Goal: Information Seeking & Learning: Learn about a topic

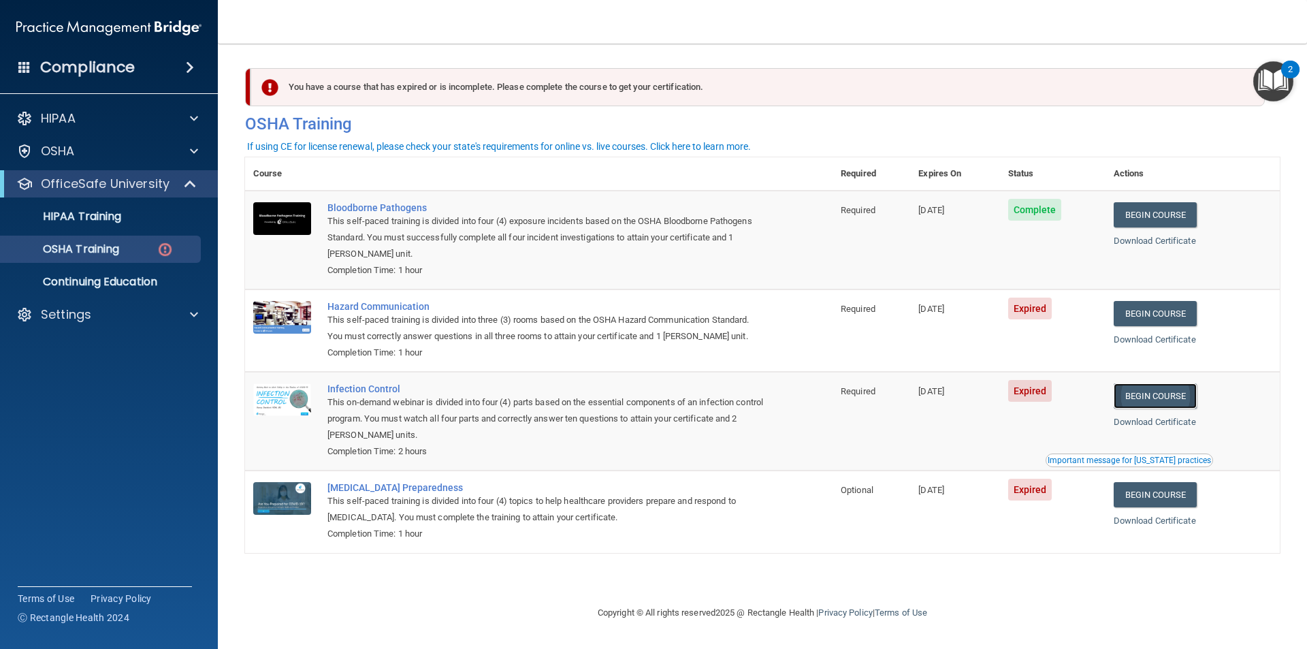
click at [1173, 398] on link "Begin Course" at bounding box center [1155, 395] width 83 height 25
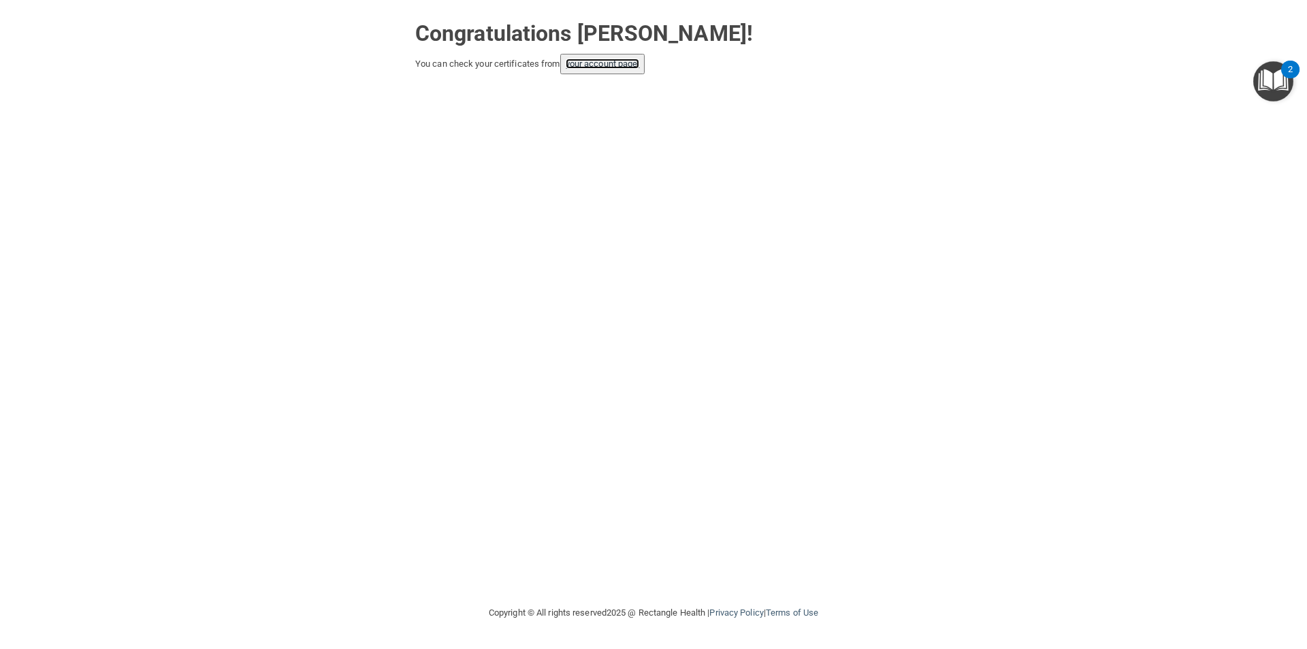
click at [602, 68] on link "your account page!" at bounding box center [603, 64] width 74 height 10
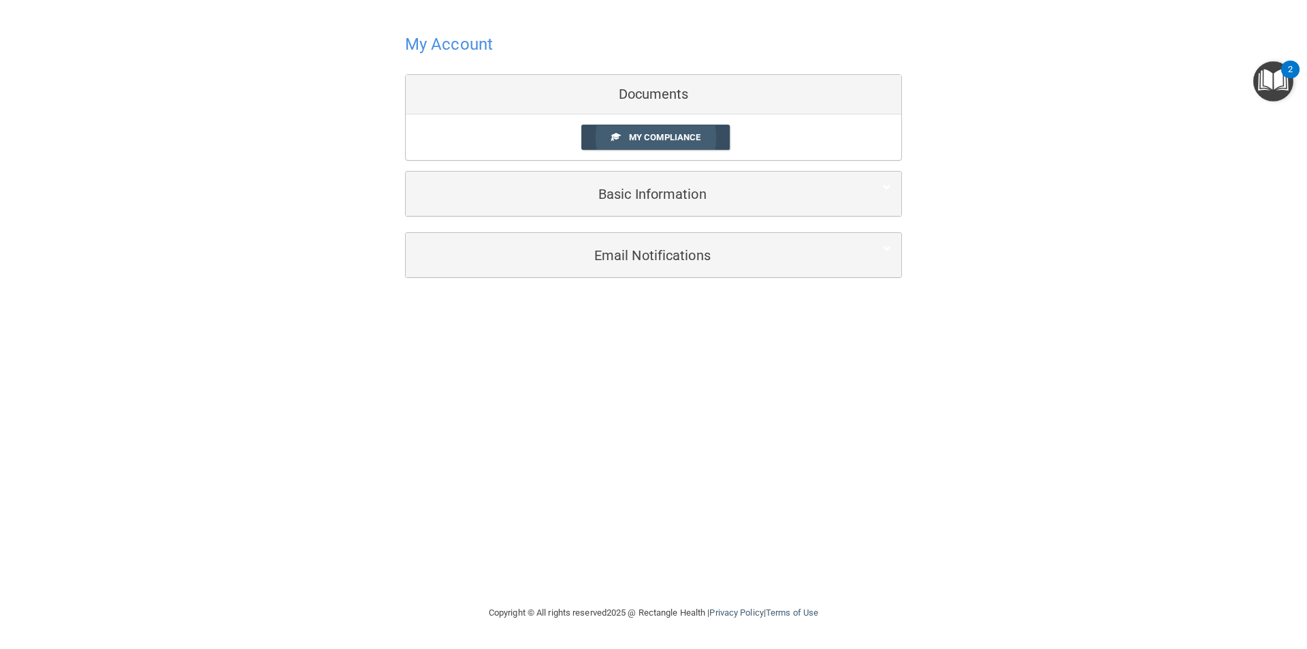
click at [654, 136] on span "My Compliance" at bounding box center [664, 137] width 71 height 10
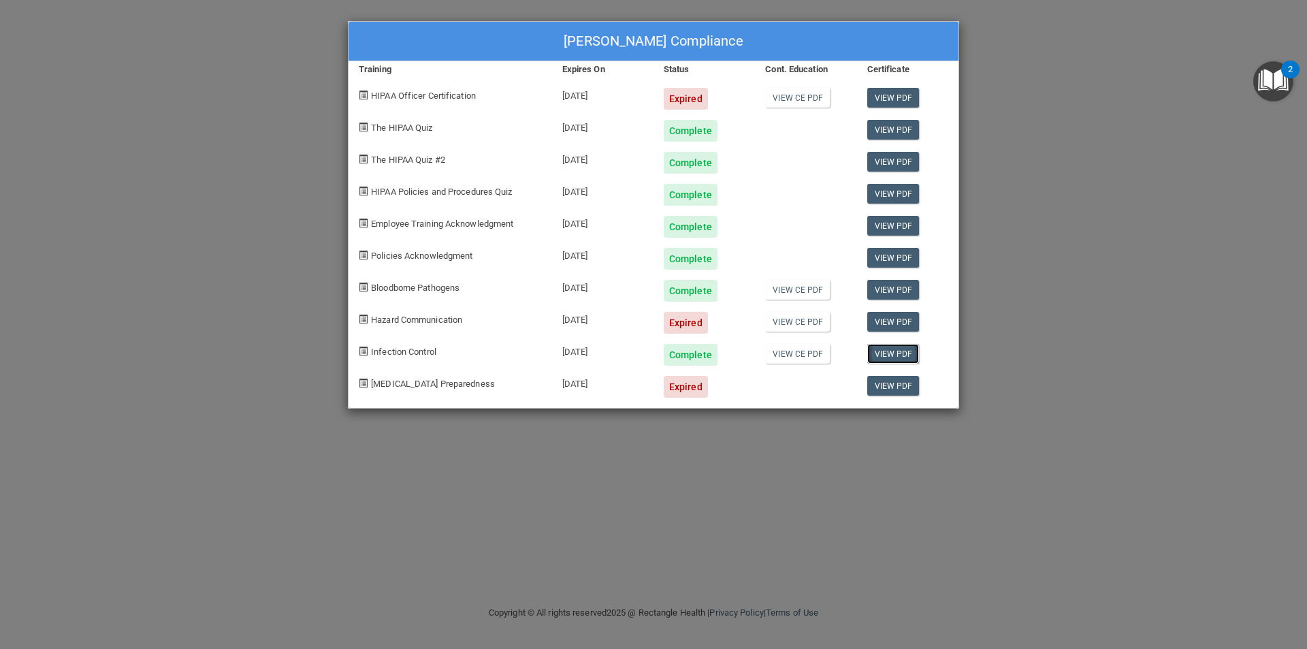
click at [908, 350] on link "View PDF" at bounding box center [893, 354] width 52 height 20
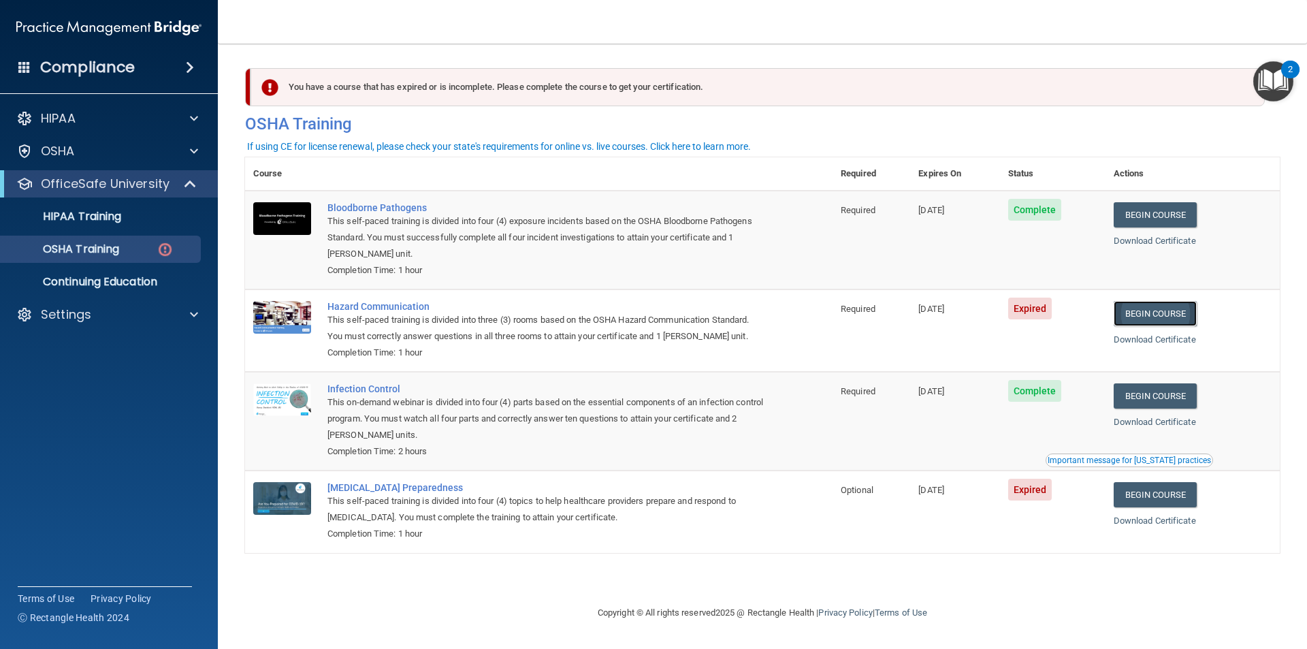
click at [1148, 316] on link "Begin Course" at bounding box center [1155, 313] width 83 height 25
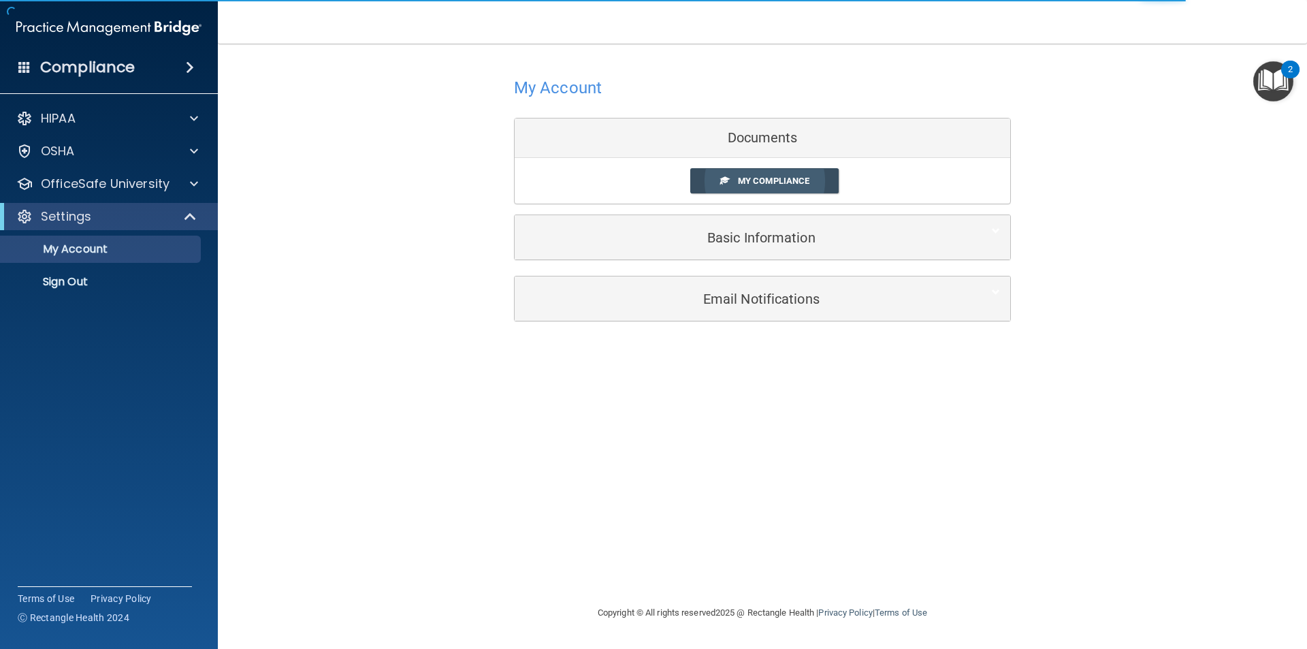
click at [783, 181] on span "My Compliance" at bounding box center [773, 181] width 71 height 10
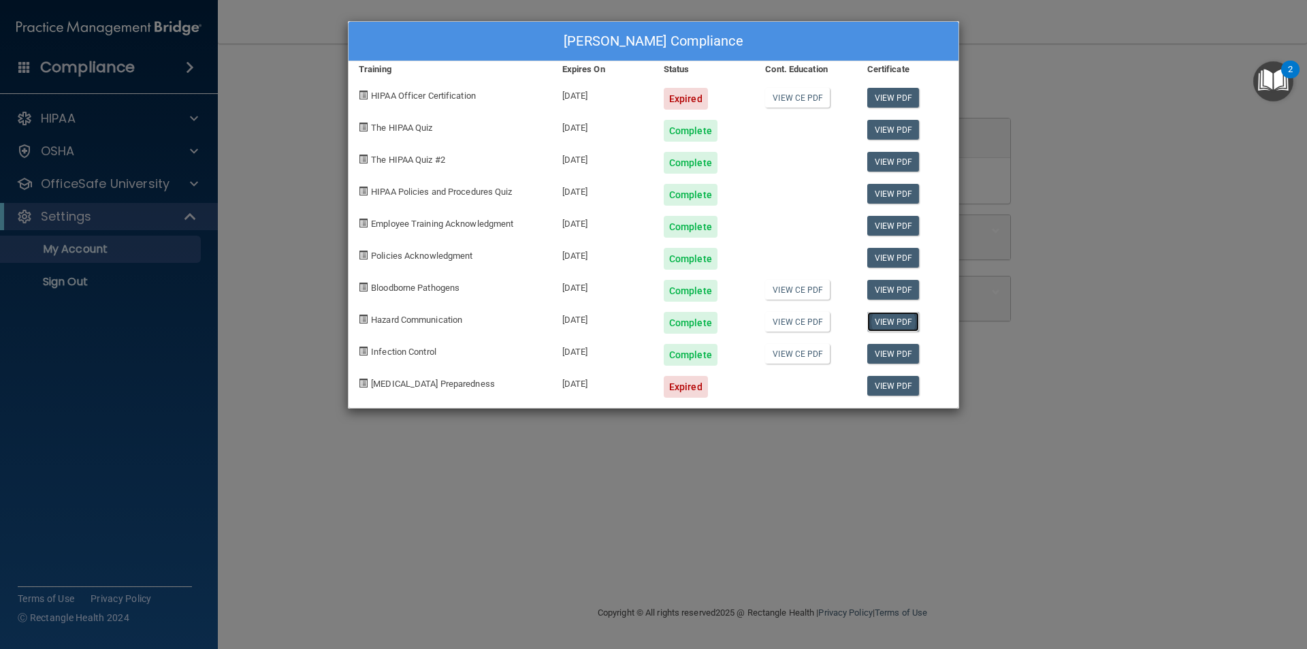
click at [886, 318] on link "View PDF" at bounding box center [893, 322] width 52 height 20
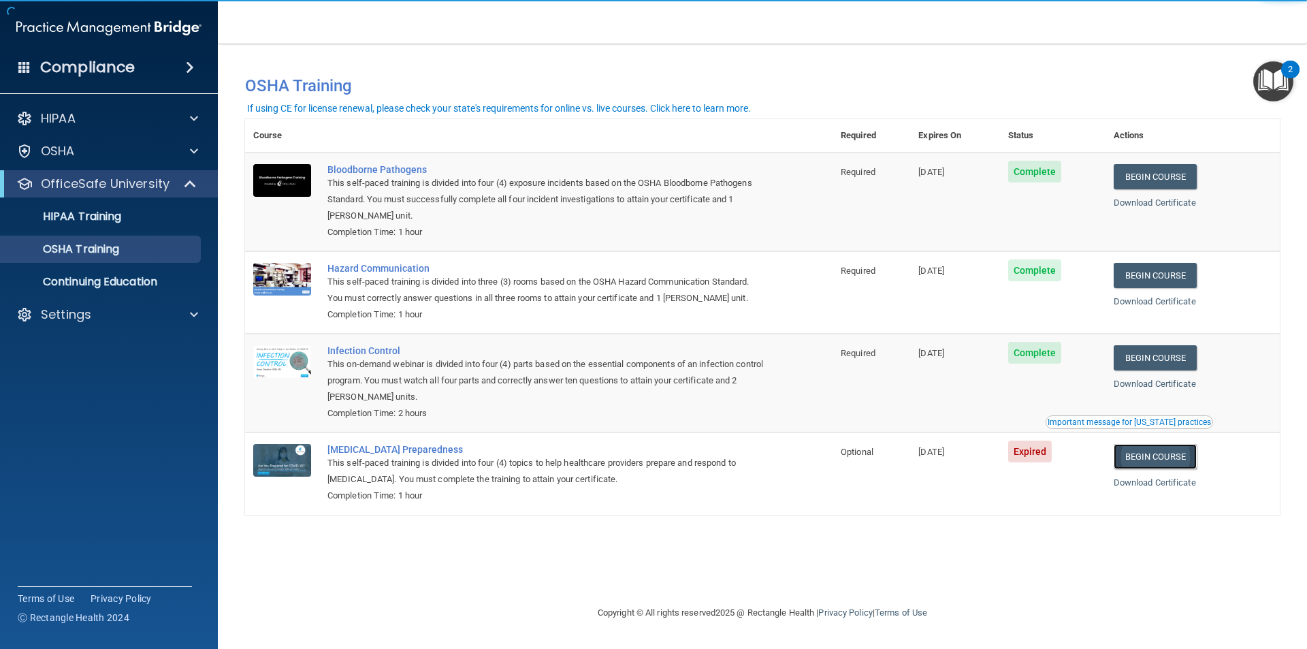
click at [1195, 451] on link "Begin Course" at bounding box center [1155, 456] width 83 height 25
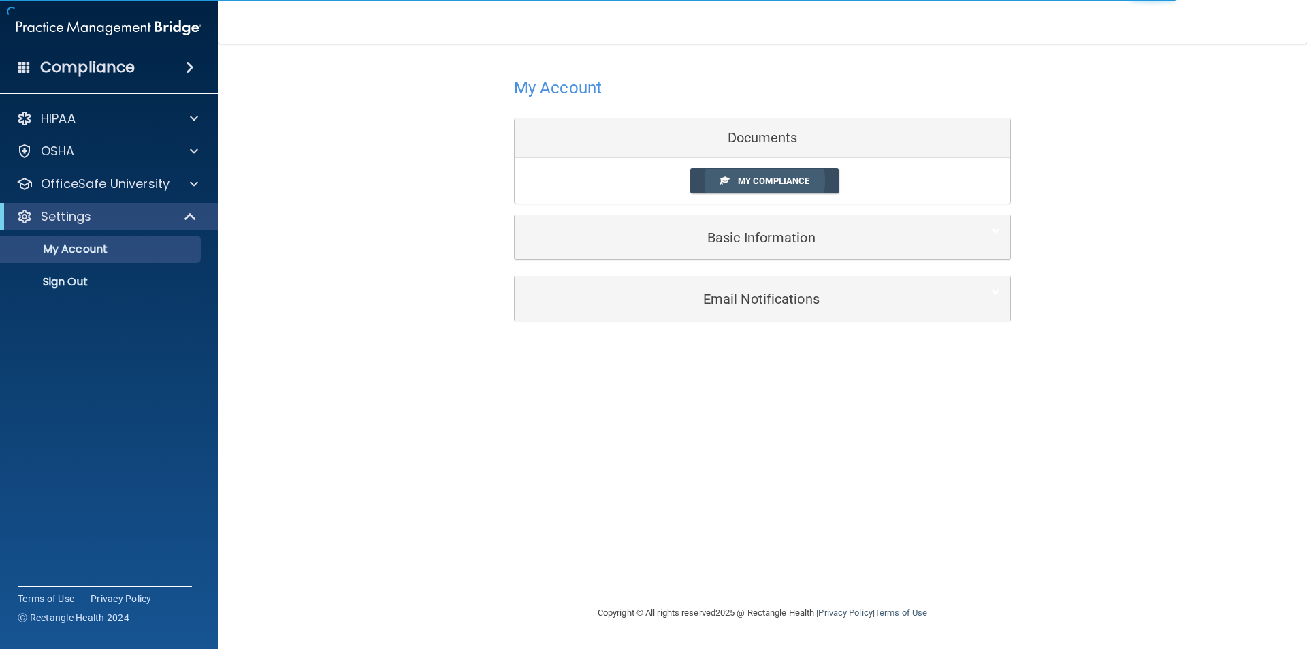
click at [759, 178] on span "My Compliance" at bounding box center [773, 181] width 71 height 10
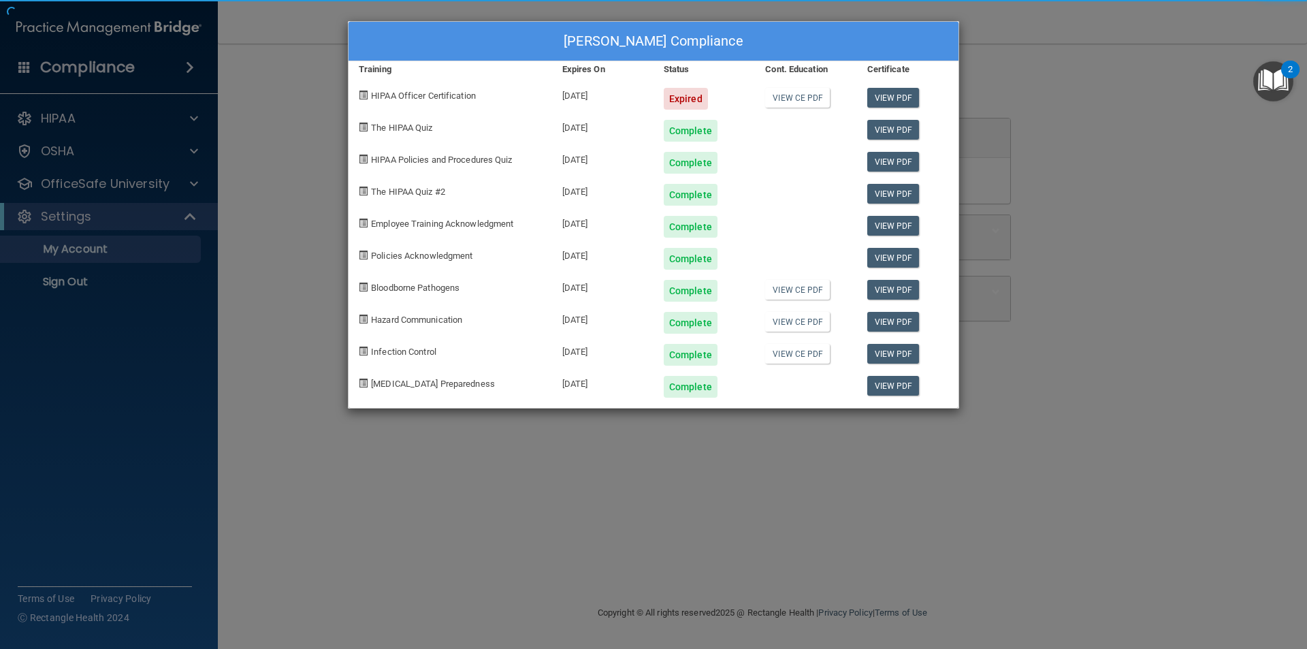
click at [745, 180] on div "Alexis Yarnell's Compliance Training Expires On Status Cont. Education Certific…" at bounding box center [653, 214] width 611 height 387
click at [905, 389] on link "View PDF" at bounding box center [893, 386] width 52 height 20
click at [1240, 126] on div "Alexis Yarnell's Compliance Training Expires On Status Cont. Education Certific…" at bounding box center [653, 324] width 1307 height 649
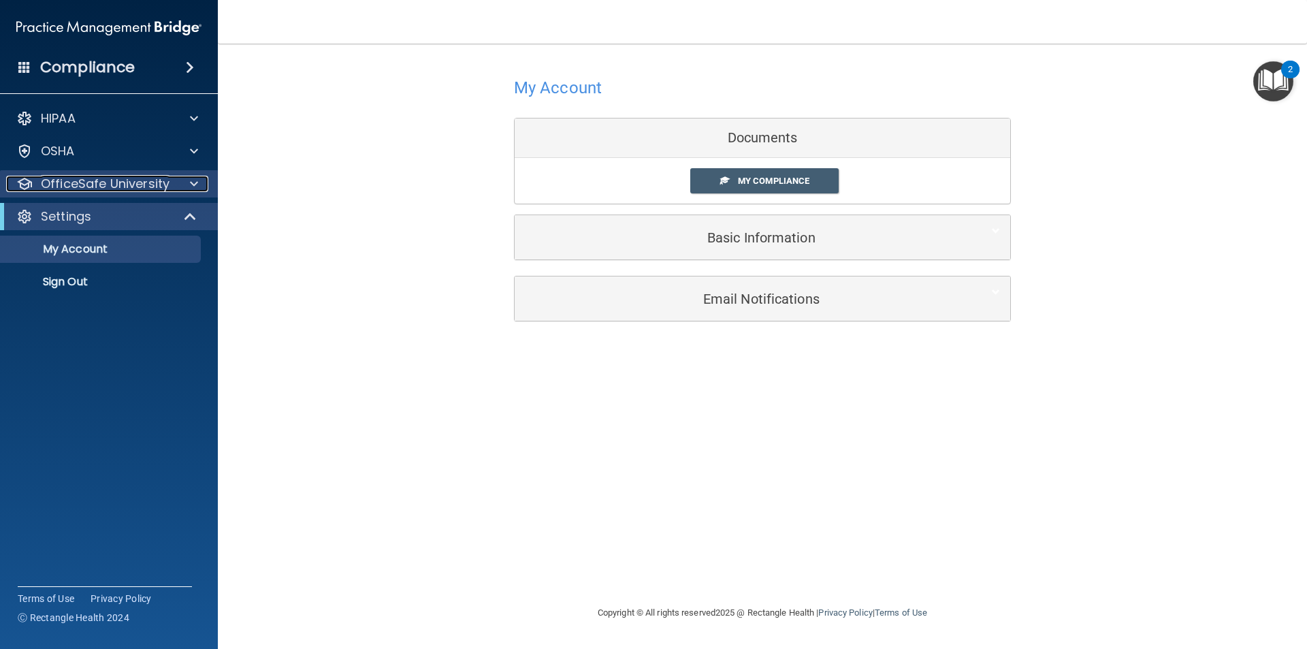
click at [173, 179] on div "OfficeSafe University" at bounding box center [90, 184] width 169 height 16
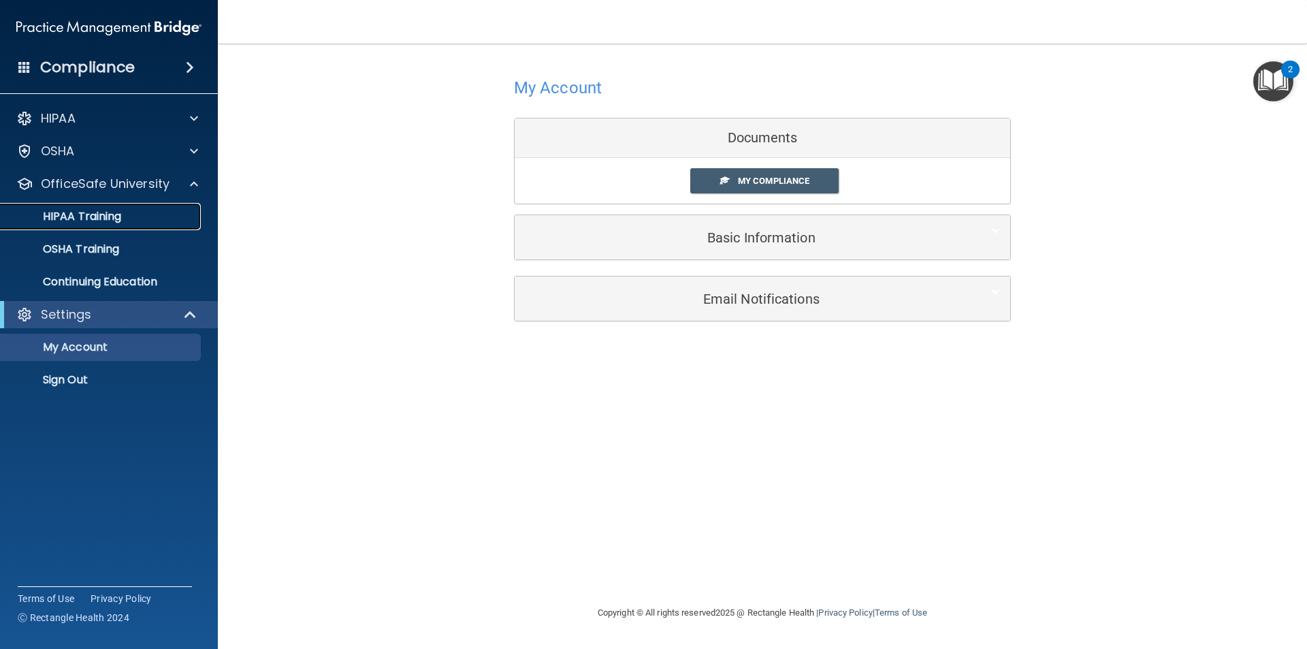
click at [144, 216] on div "HIPAA Training" at bounding box center [102, 217] width 186 height 14
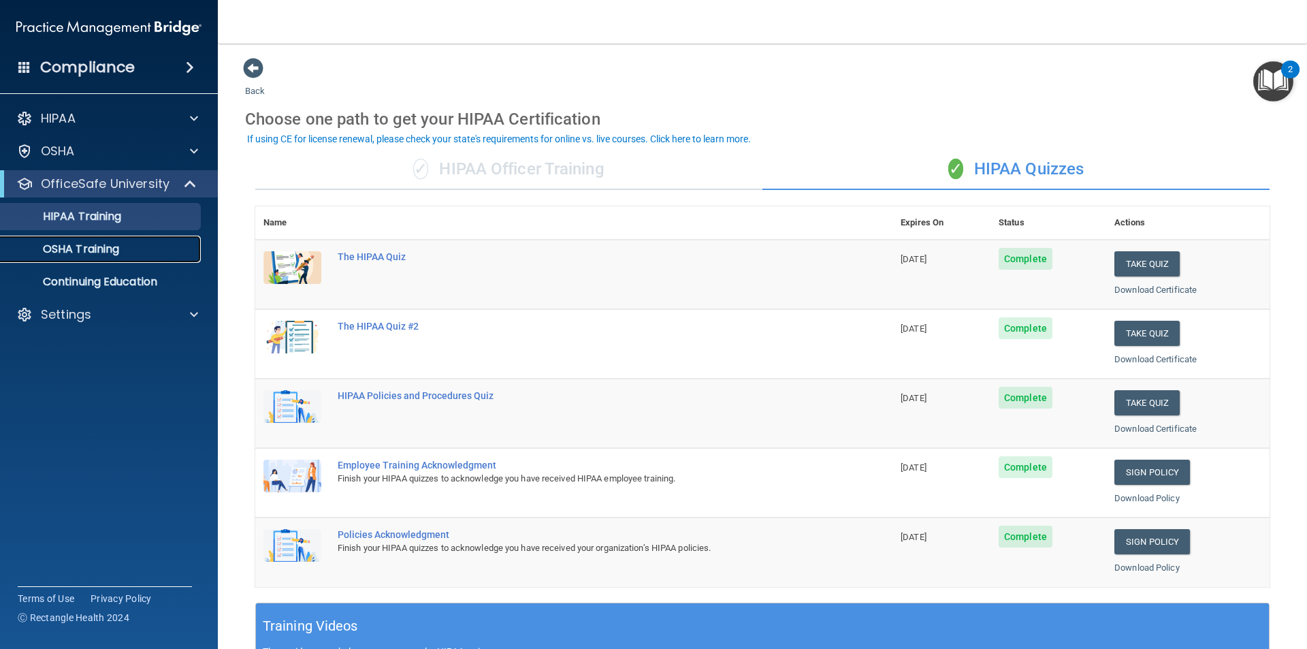
click at [132, 249] on div "OSHA Training" at bounding box center [102, 249] width 186 height 14
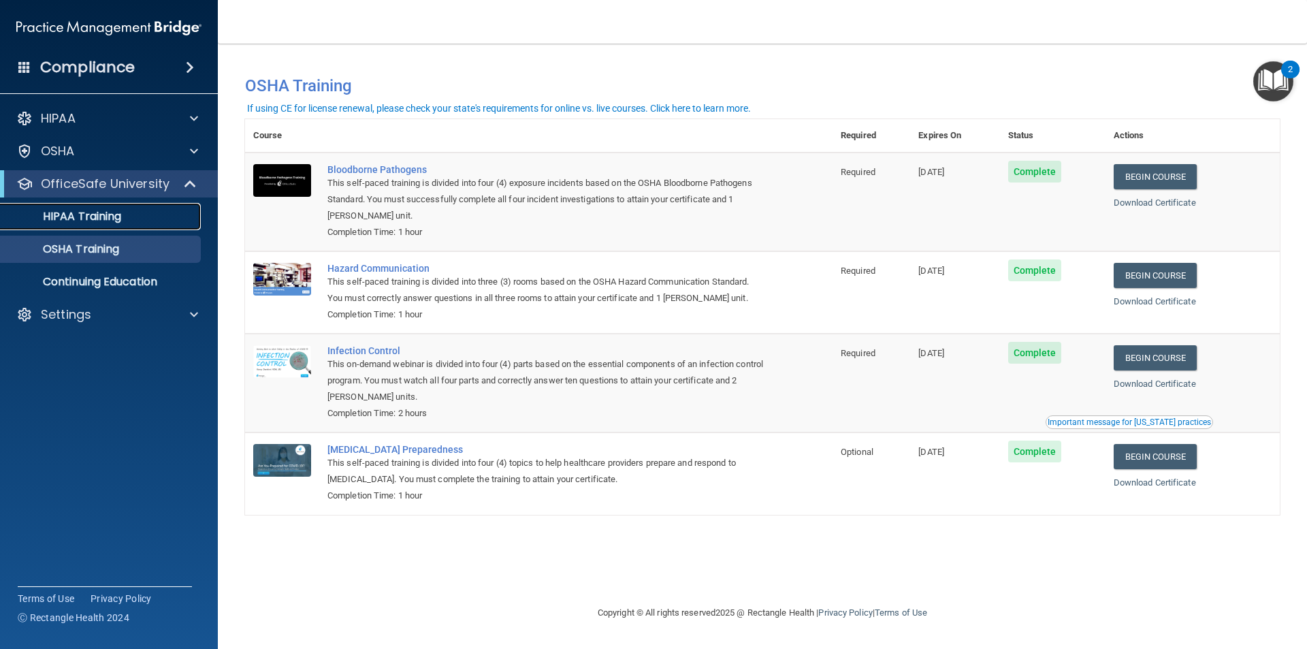
click at [97, 225] on link "HIPAA Training" at bounding box center [93, 216] width 214 height 27
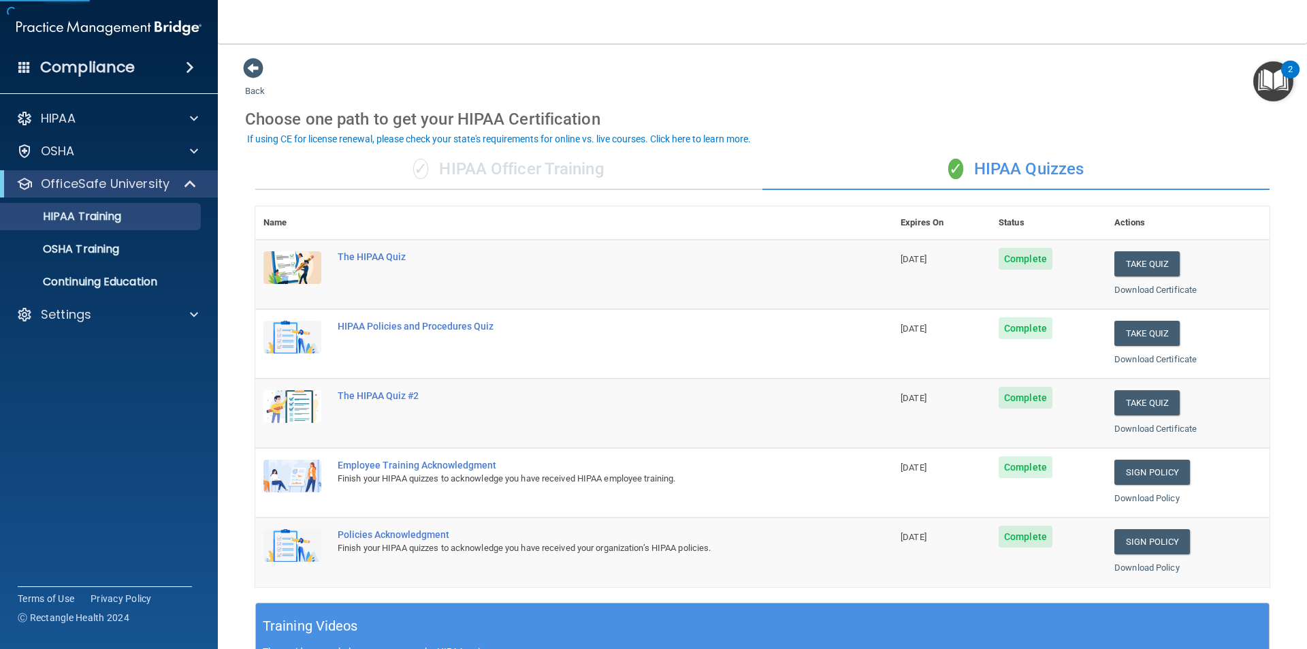
click at [479, 167] on div "✓ HIPAA Officer Training" at bounding box center [508, 169] width 507 height 41
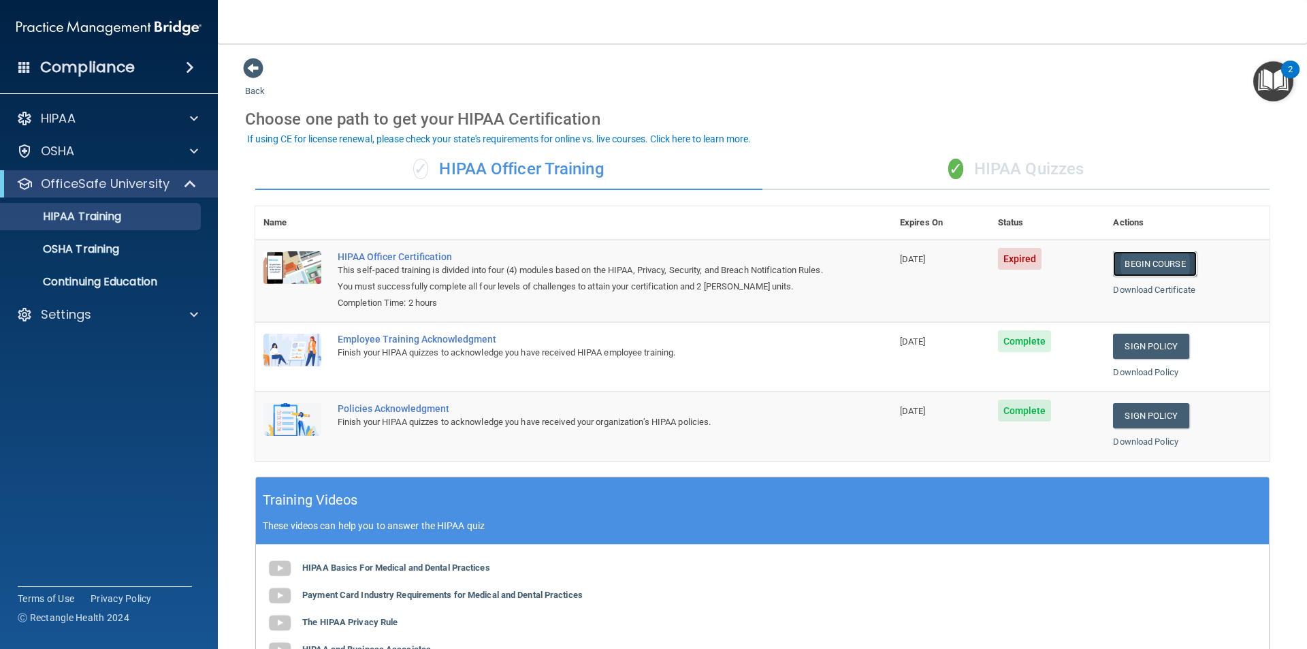
click at [1182, 267] on link "Begin Course" at bounding box center [1154, 263] width 83 height 25
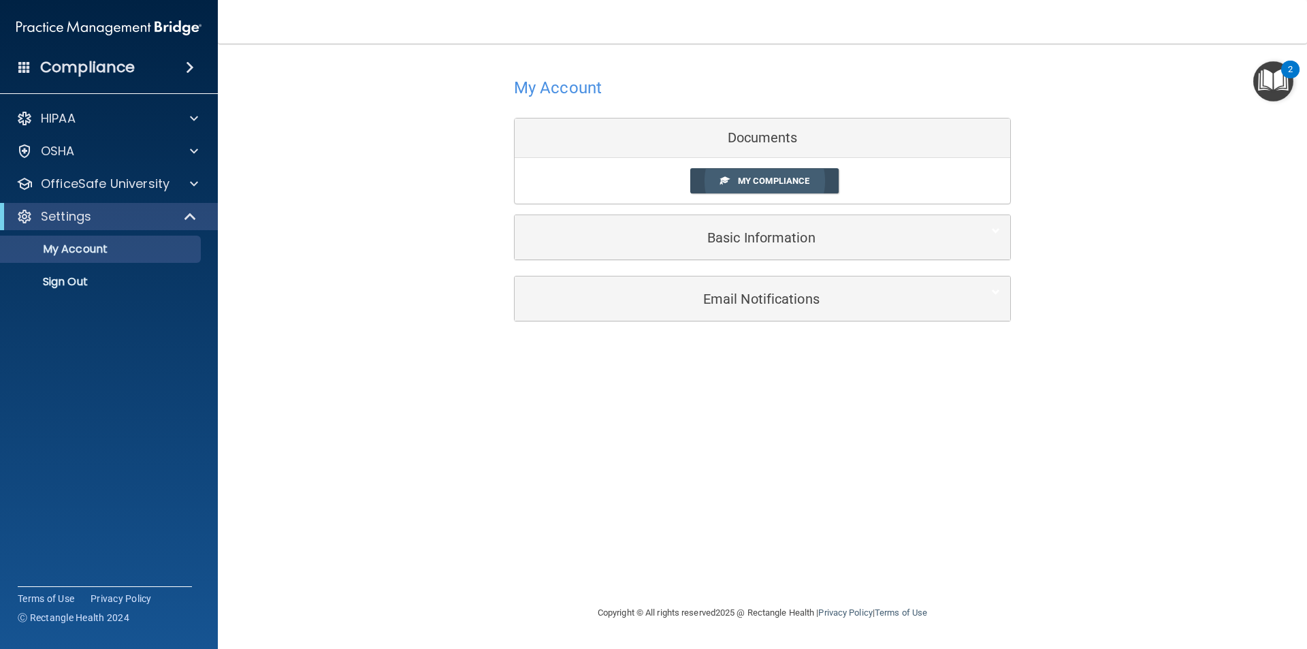
click at [777, 185] on span "My Compliance" at bounding box center [773, 181] width 71 height 10
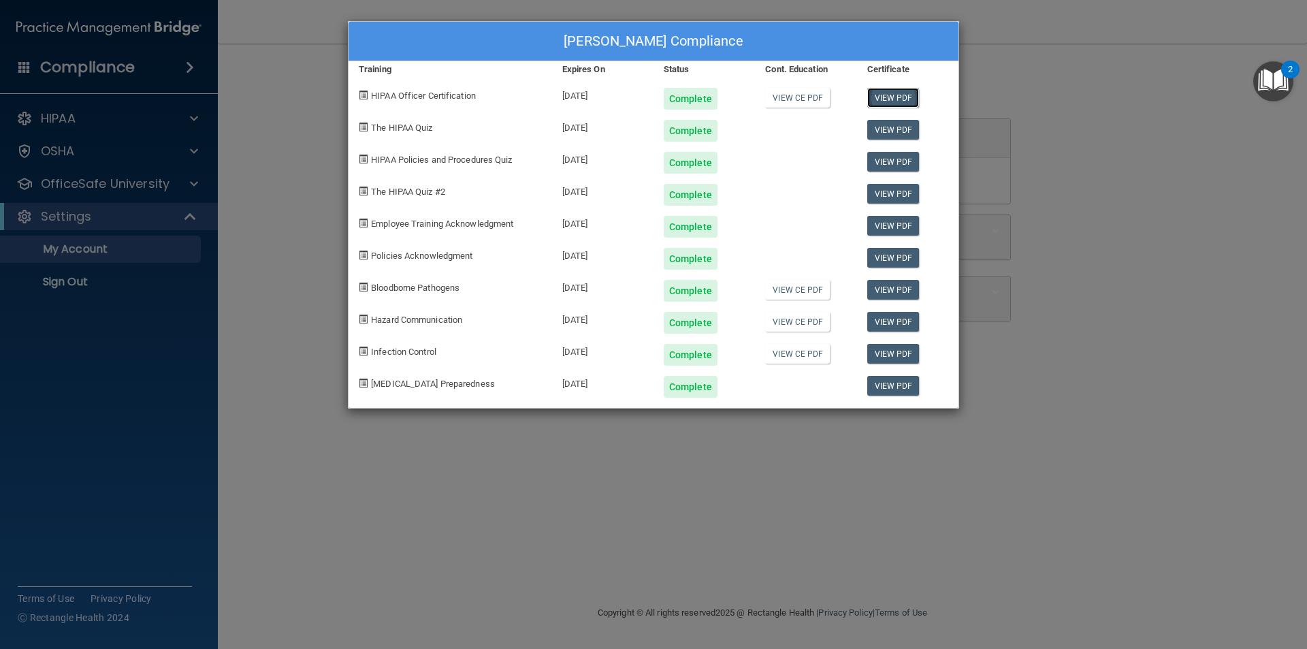
click at [892, 100] on link "View PDF" at bounding box center [893, 98] width 52 height 20
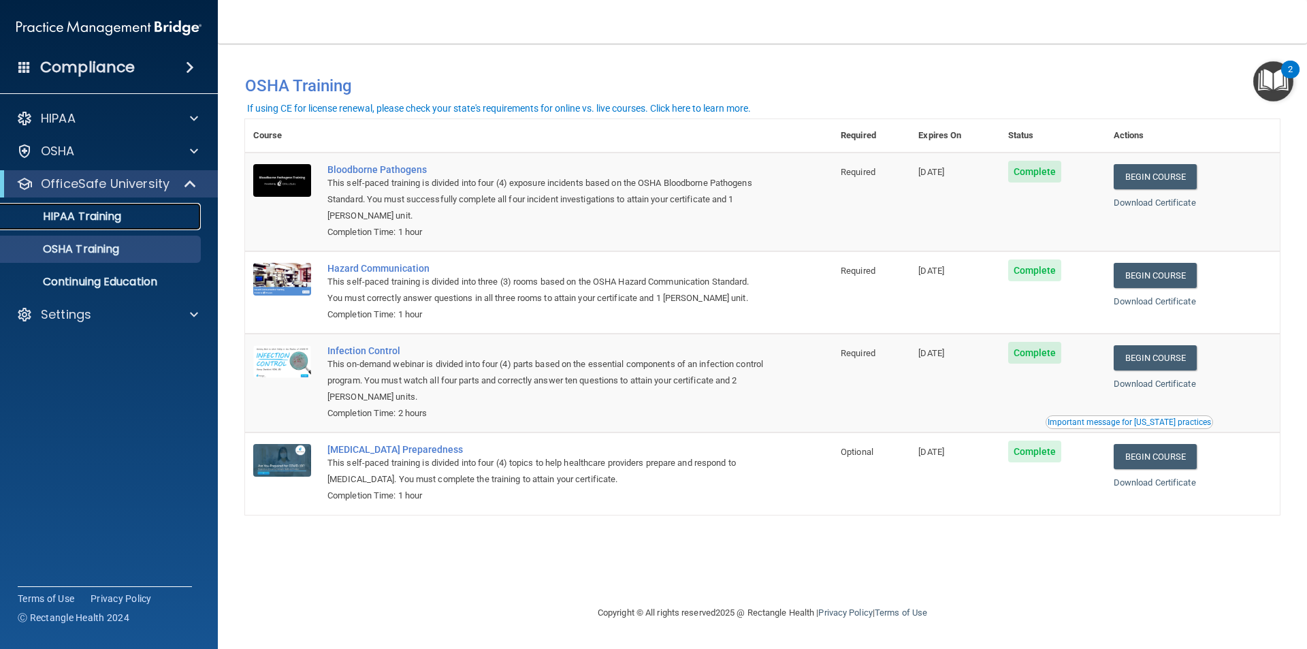
click at [86, 212] on p "HIPAA Training" at bounding box center [65, 217] width 112 height 14
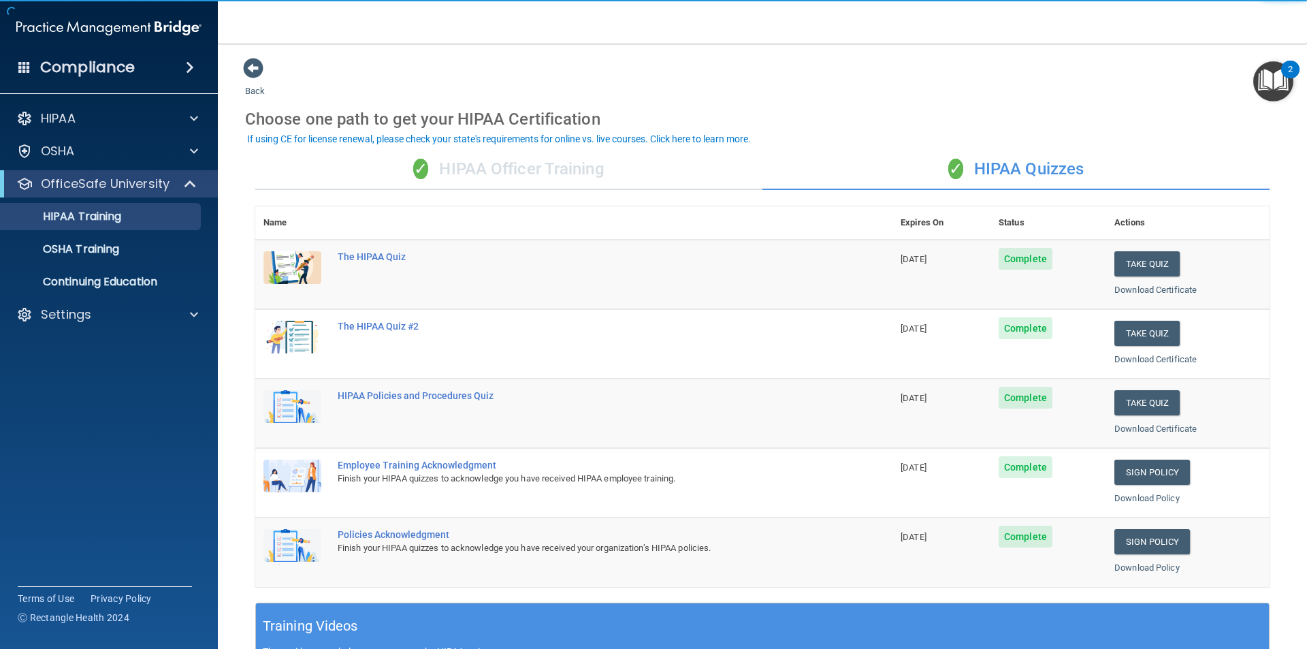
click at [570, 167] on div "✓ HIPAA Officer Training" at bounding box center [508, 169] width 507 height 41
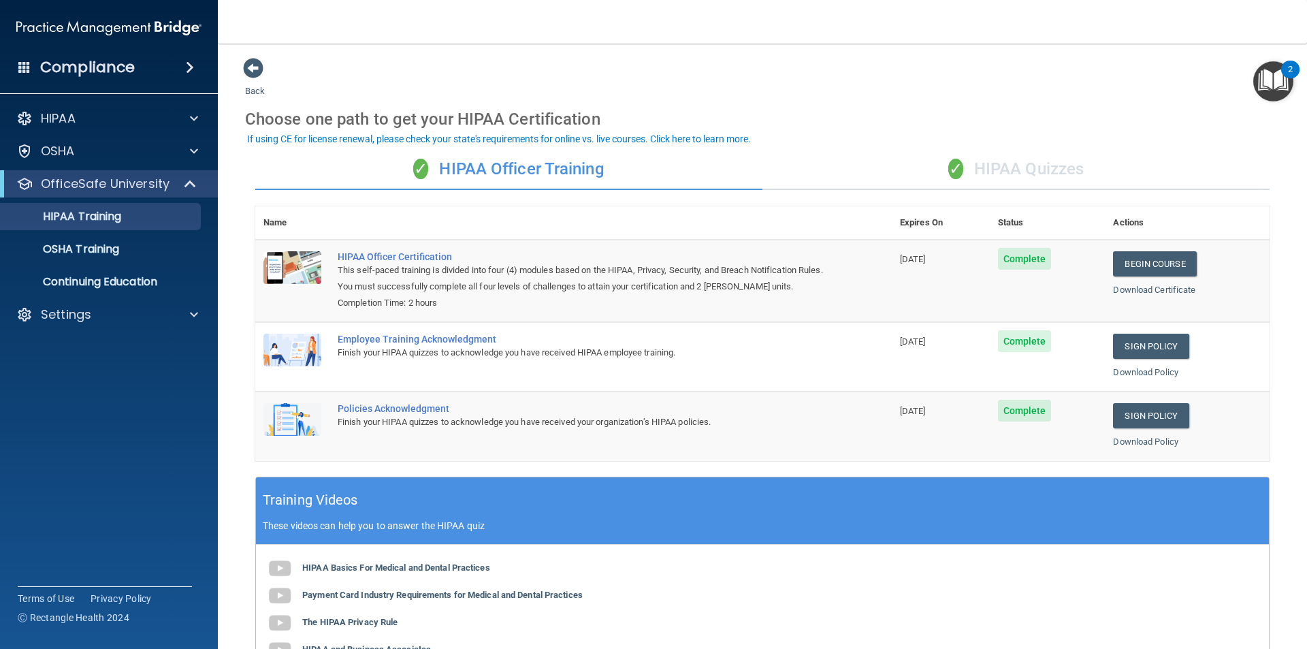
click at [1020, 174] on div "✓ HIPAA Quizzes" at bounding box center [1015, 169] width 507 height 41
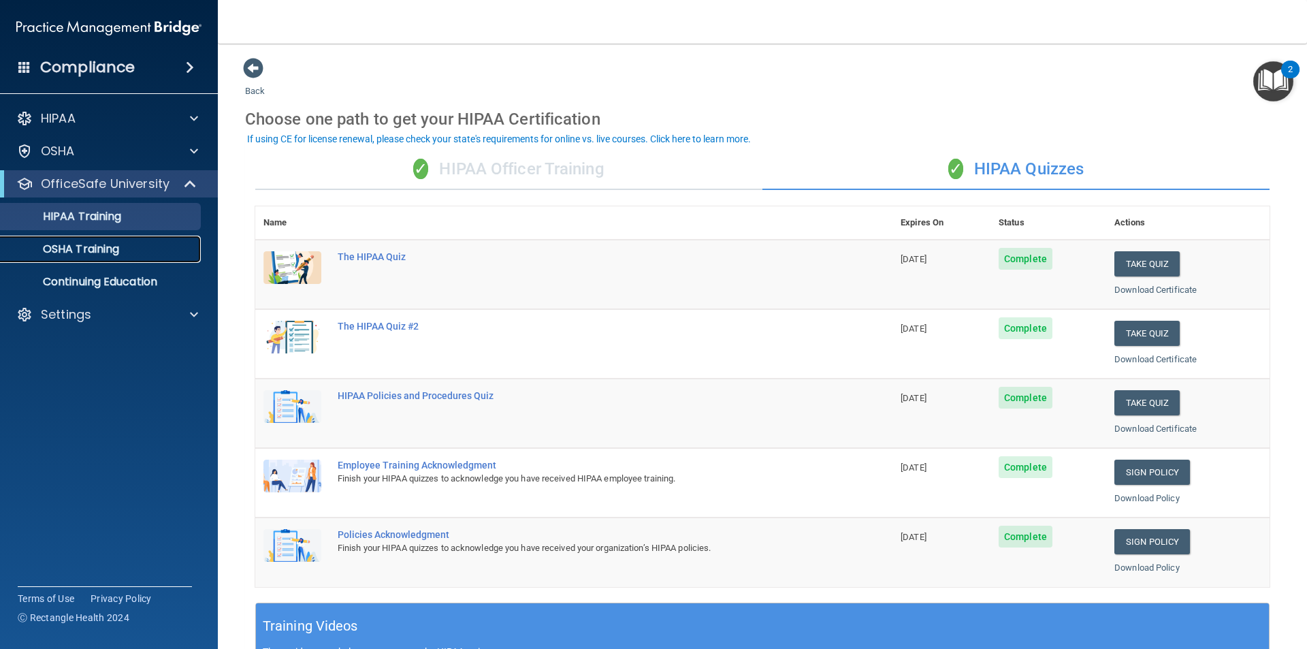
click at [76, 244] on p "OSHA Training" at bounding box center [64, 249] width 110 height 14
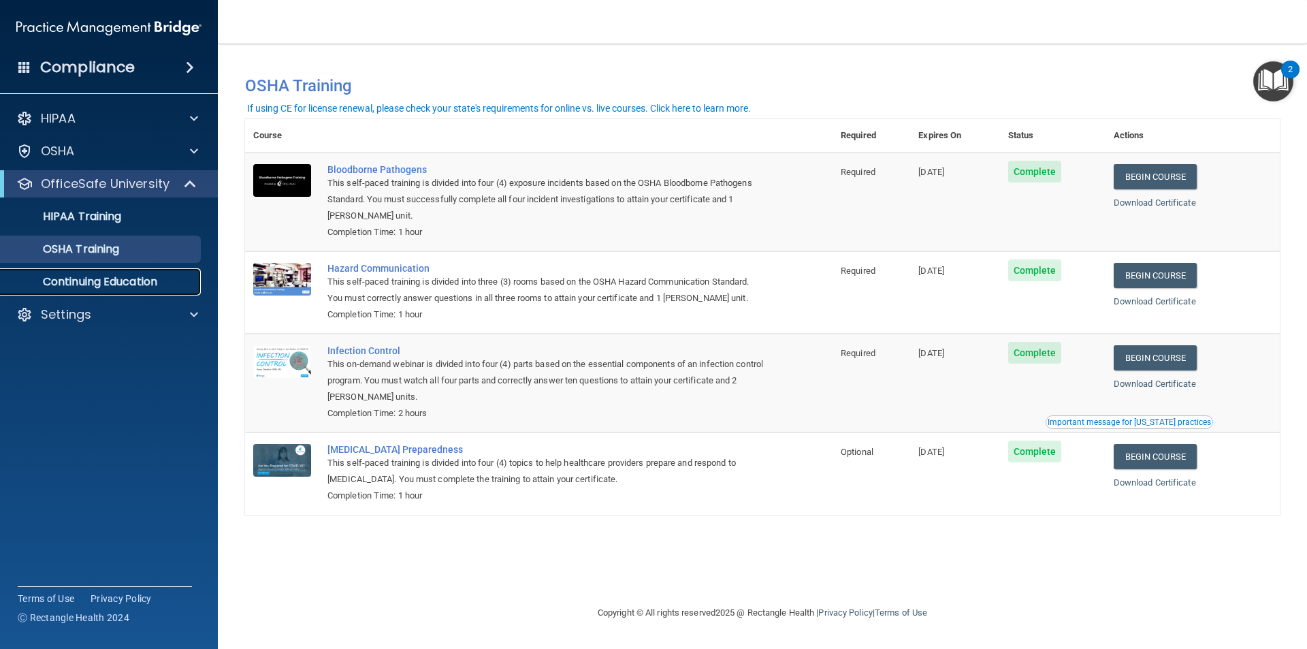
click at [105, 275] on p "Continuing Education" at bounding box center [102, 282] width 186 height 14
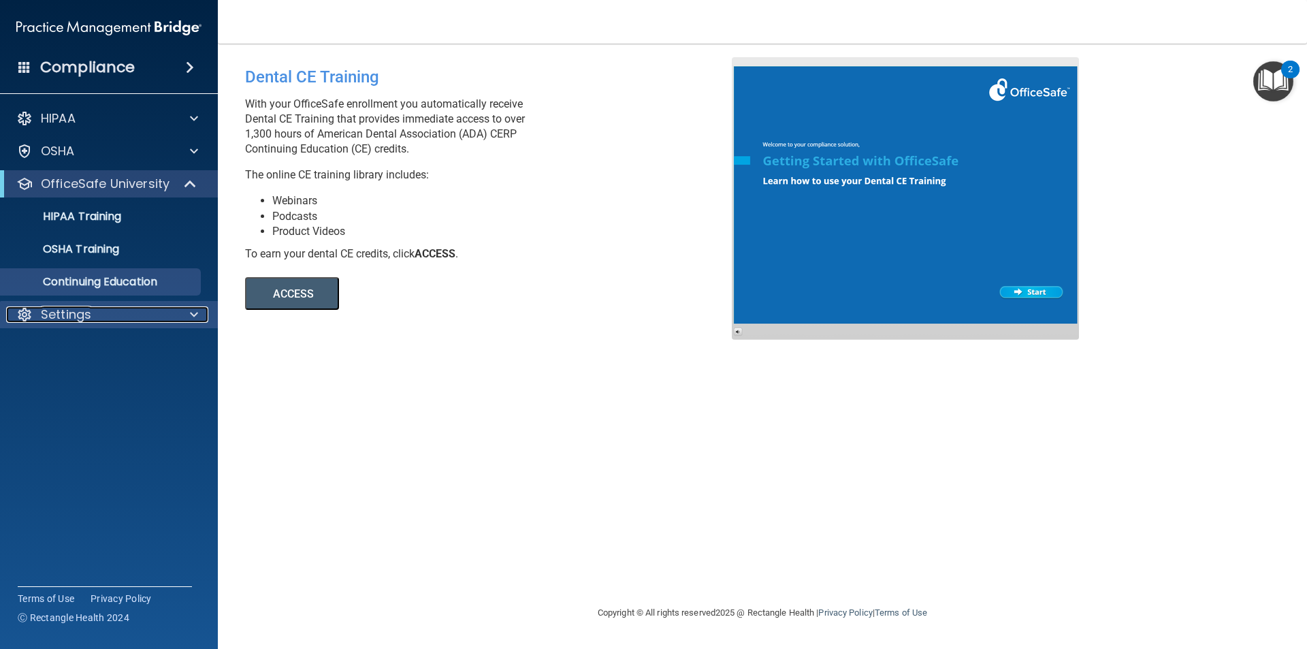
click at [65, 314] on p "Settings" at bounding box center [66, 314] width 50 height 16
click at [129, 184] on p "OfficeSafe University" at bounding box center [105, 184] width 129 height 16
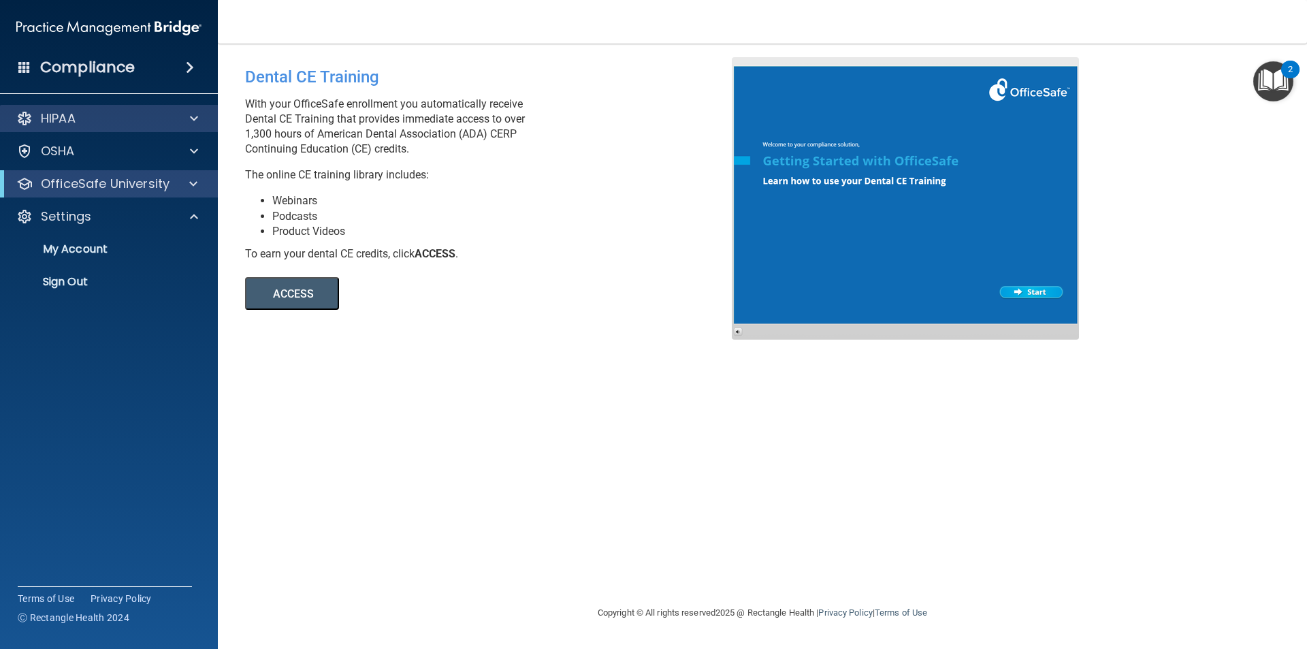
click at [114, 127] on div "HIPAA" at bounding box center [109, 118] width 218 height 27
